Goal: Task Accomplishment & Management: Use online tool/utility

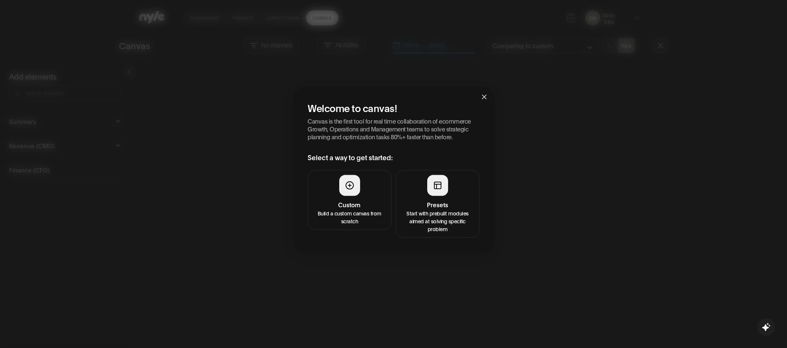
click at [438, 206] on h4 "Presets" at bounding box center [438, 204] width 74 height 9
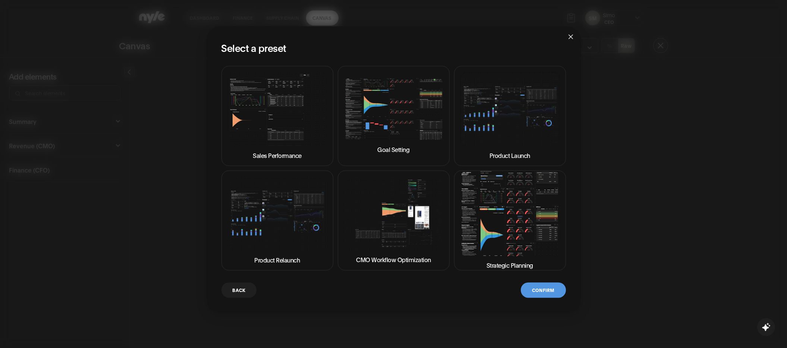
click at [386, 212] on img at bounding box center [393, 213] width 99 height 74
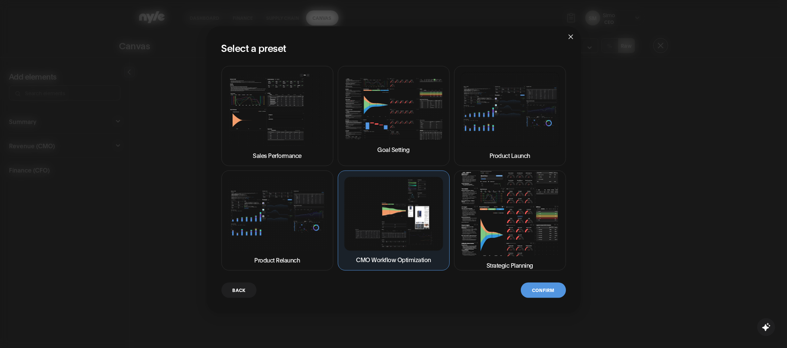
click at [537, 286] on button "Confirm" at bounding box center [543, 289] width 45 height 15
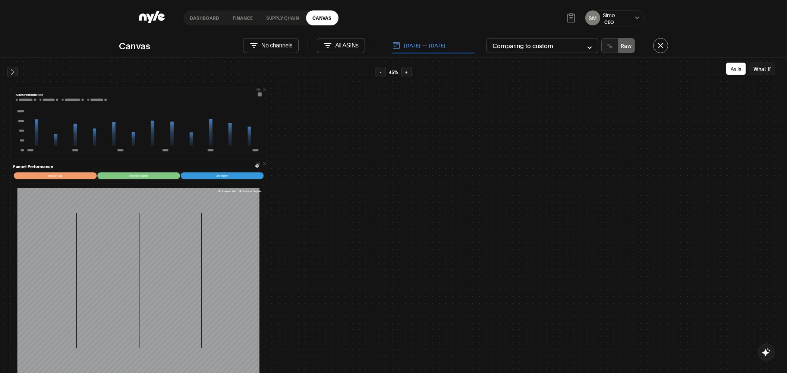
click at [432, 45] on button "[DATE] — [DATE]" at bounding box center [433, 46] width 82 height 16
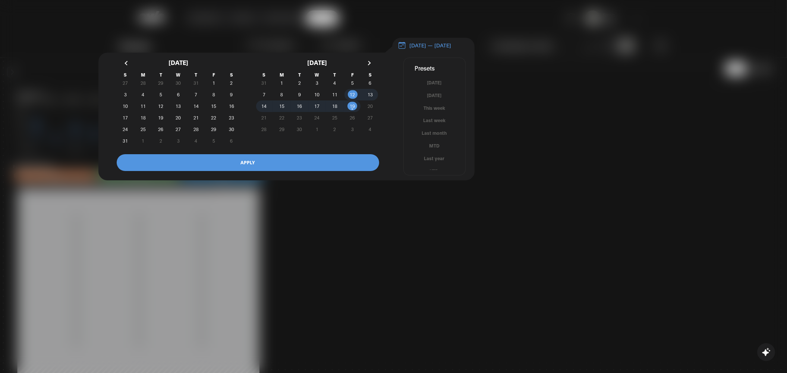
scroll to position [4, 0]
click at [438, 145] on button "MTD" at bounding box center [435, 141] width 62 height 7
click at [256, 166] on button "APPLY" at bounding box center [248, 162] width 263 height 17
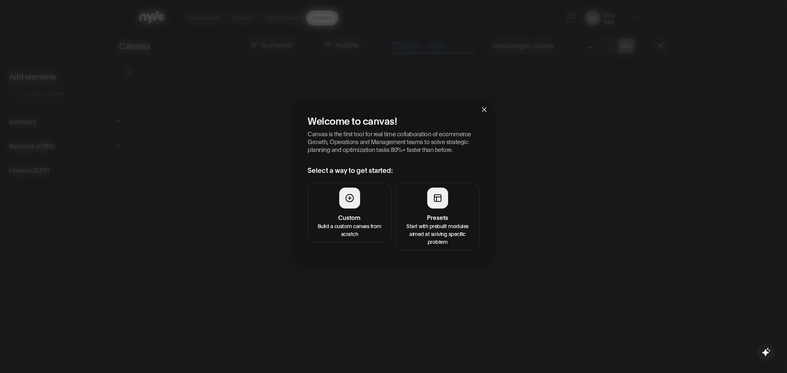
click at [435, 216] on h4 "Presets" at bounding box center [438, 217] width 74 height 9
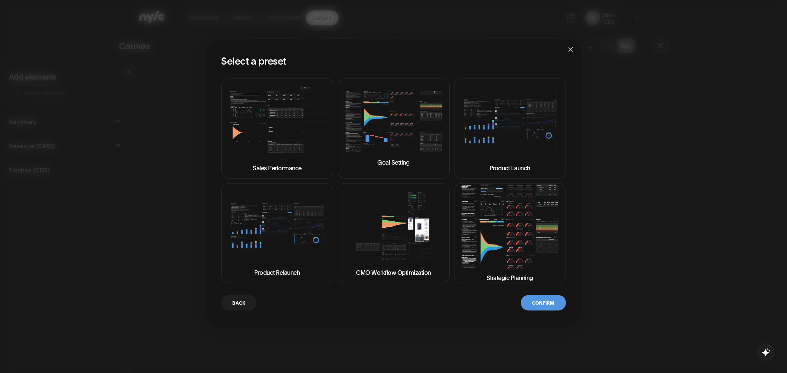
click at [401, 224] on img at bounding box center [393, 226] width 99 height 74
click at [550, 306] on button "Confirm" at bounding box center [543, 302] width 45 height 15
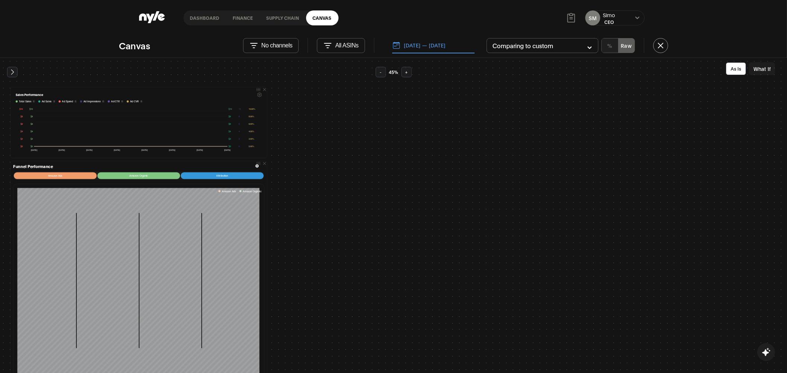
click at [210, 21] on link "Dashboard" at bounding box center [205, 17] width 43 height 15
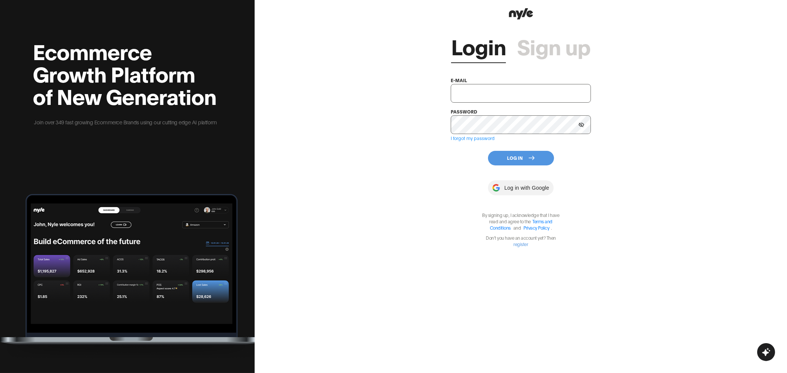
type input "[EMAIL_ADDRESS][PERSON_NAME]"
click at [507, 152] on button "Log In" at bounding box center [521, 158] width 66 height 15
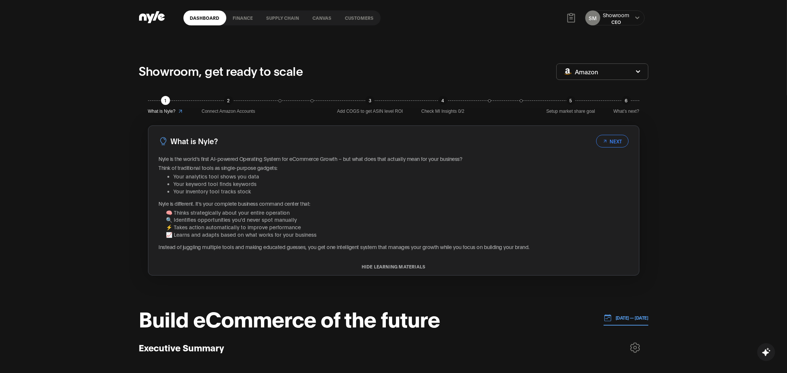
click at [357, 21] on link "Customers" at bounding box center [360, 17] width 42 height 15
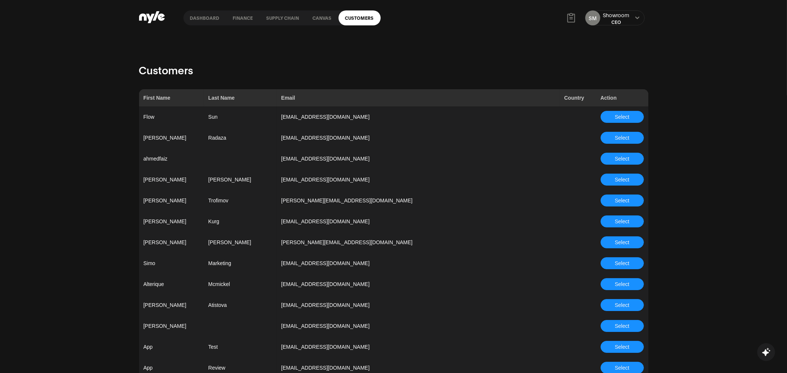
scroll to position [599, 0]
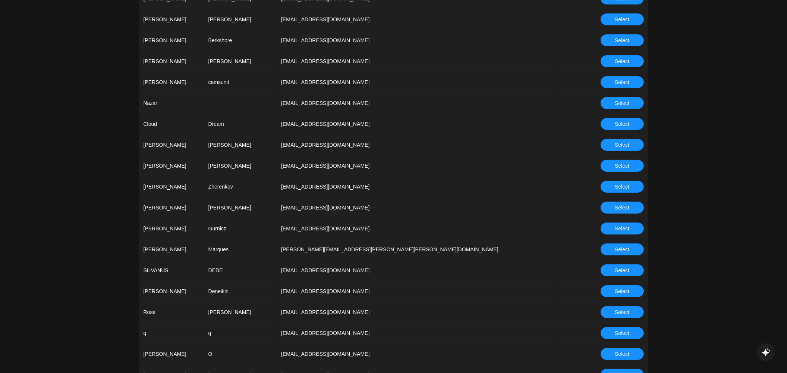
click at [617, 185] on span "Select" at bounding box center [622, 186] width 15 height 8
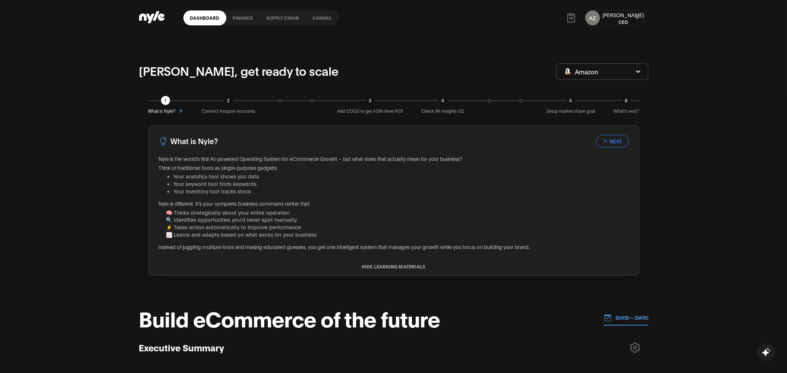
click at [316, 18] on link "Canvas" at bounding box center [322, 17] width 32 height 15
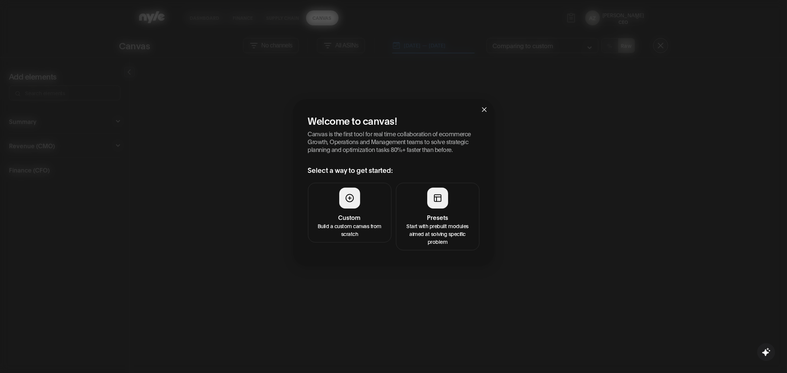
click at [426, 212] on button "Presets Start with prebuilt modules aimed at solving specific problem" at bounding box center [438, 216] width 84 height 68
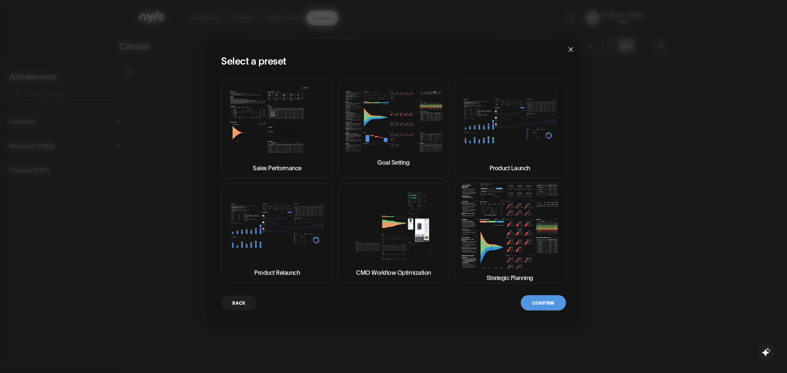
click at [416, 240] on img at bounding box center [393, 226] width 99 height 74
click at [546, 302] on button "Confirm" at bounding box center [543, 302] width 45 height 15
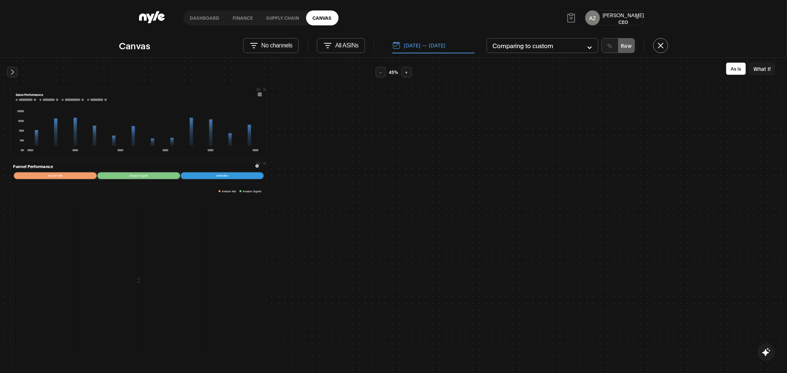
click at [754, 70] on button "What If" at bounding box center [762, 68] width 26 height 13
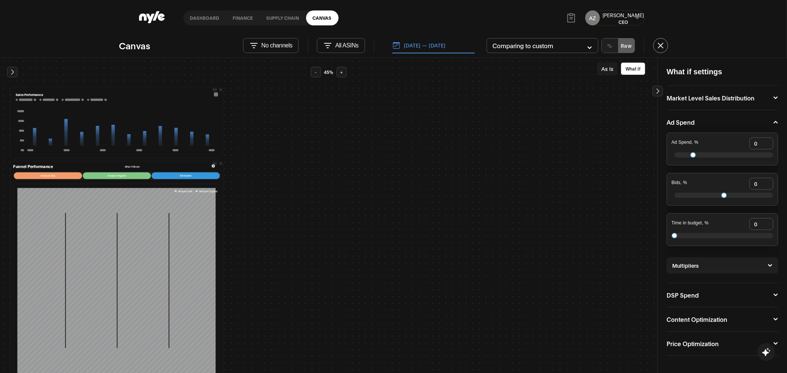
click at [768, 264] on icon at bounding box center [770, 265] width 4 height 3
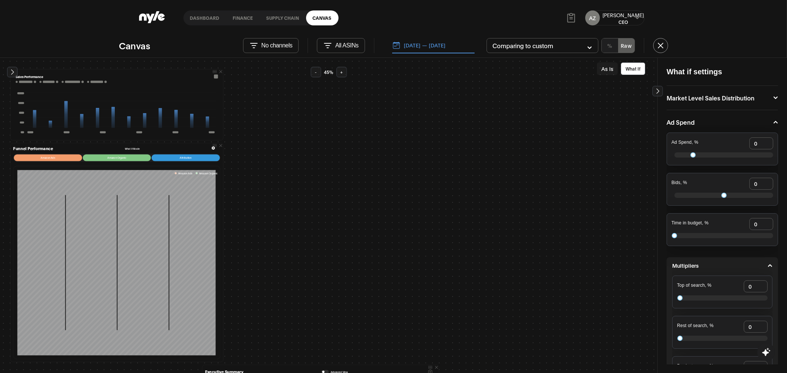
scroll to position [16, 0]
